Goal: Transaction & Acquisition: Purchase product/service

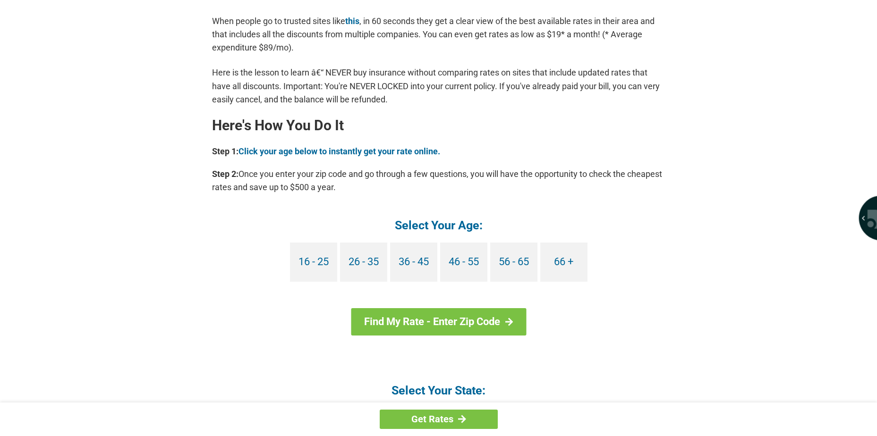
scroll to position [779, 0]
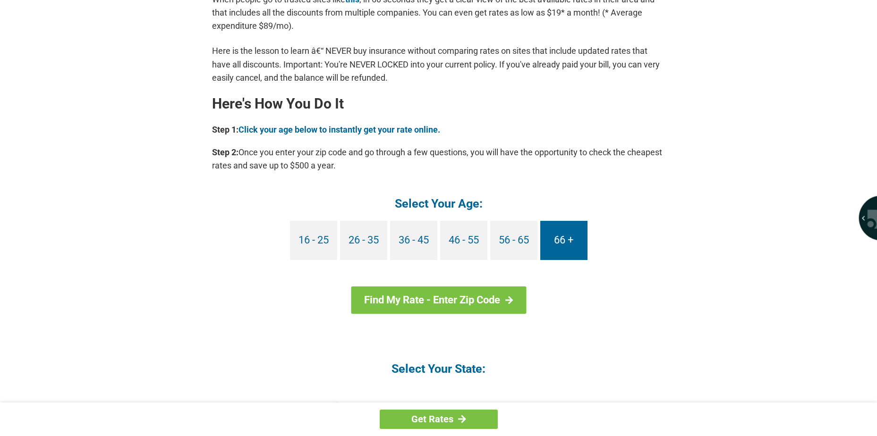
click at [567, 241] on link "66 +" at bounding box center [563, 240] width 47 height 39
